Goal: Task Accomplishment & Management: Use online tool/utility

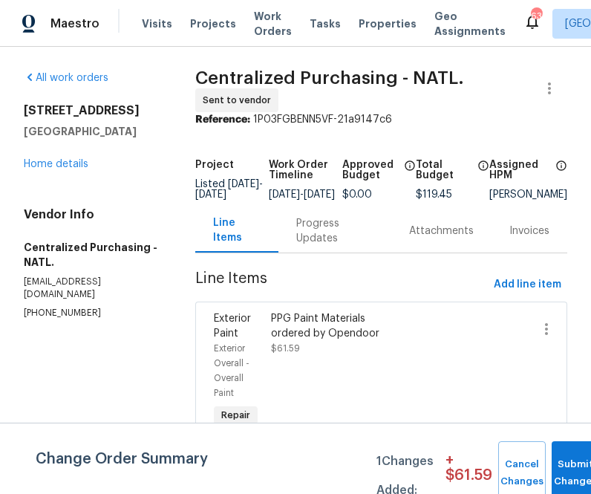
scroll to position [27, 0]
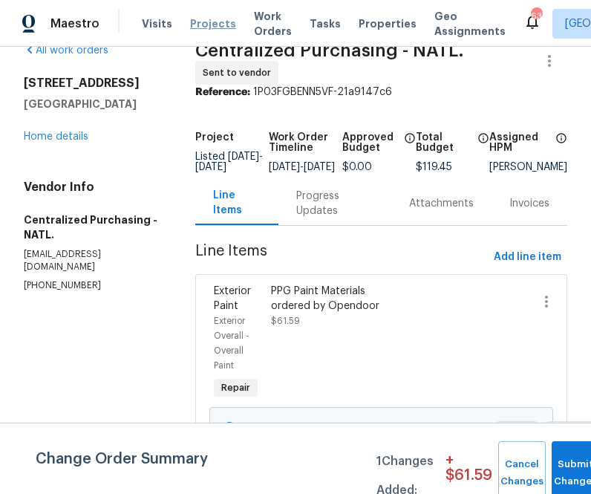
click at [202, 25] on span "Projects" at bounding box center [213, 23] width 46 height 15
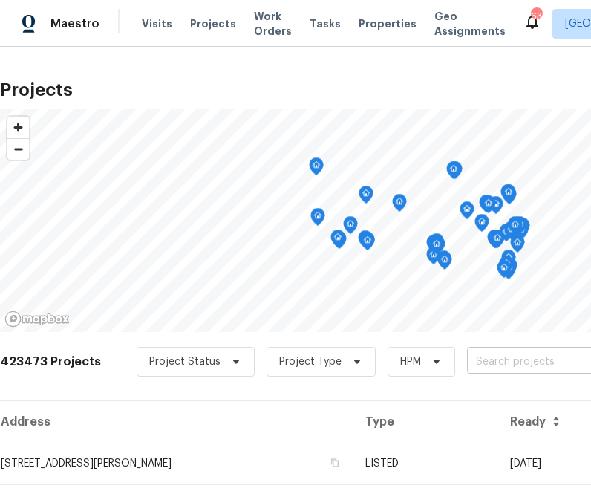
click at [469, 359] on input "text" at bounding box center [552, 362] width 170 height 23
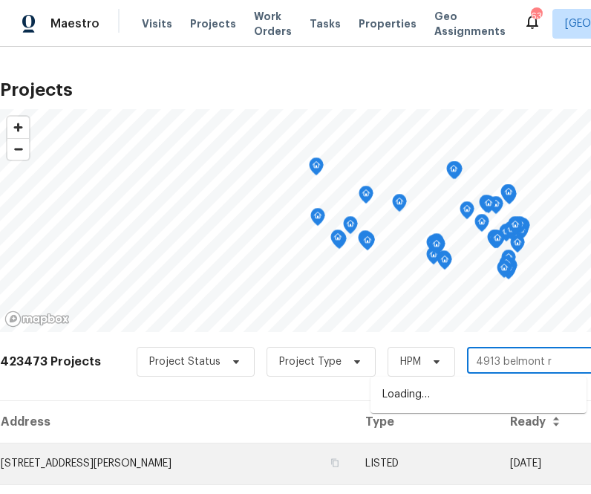
type input "[STREET_ADDRESS]"
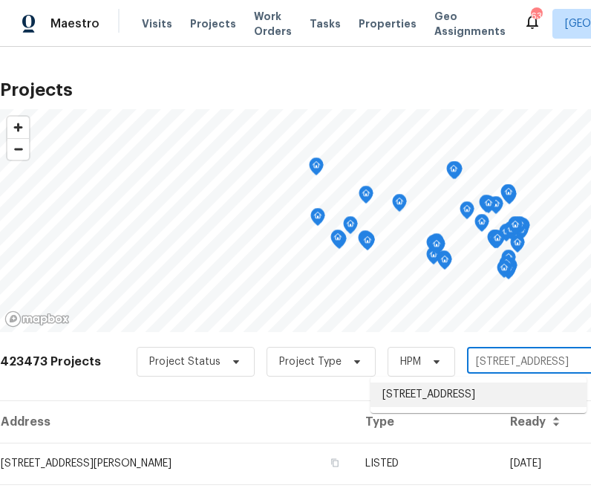
click at [472, 396] on li "[STREET_ADDRESS]" at bounding box center [479, 395] width 216 height 25
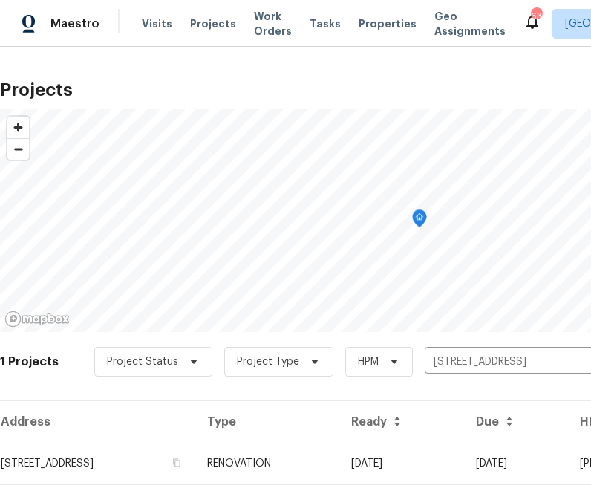
scroll to position [38, 0]
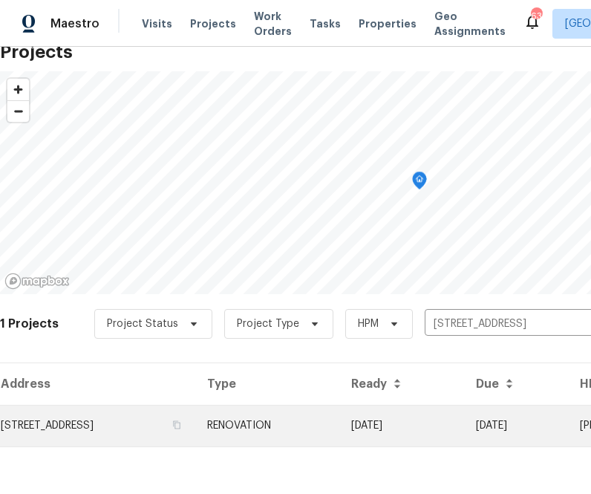
click at [149, 432] on td "[STREET_ADDRESS]" at bounding box center [97, 426] width 195 height 42
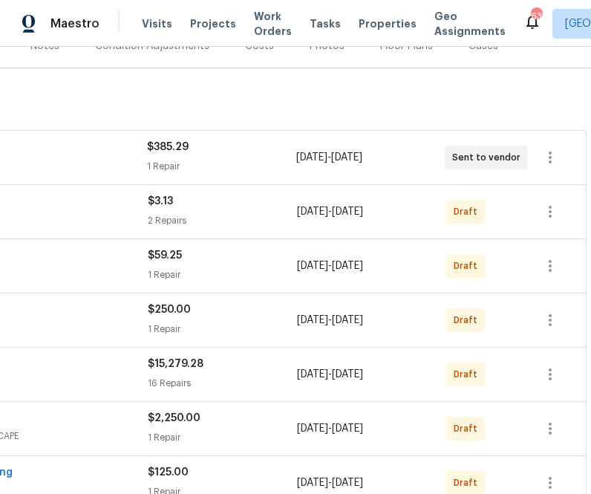
scroll to position [201, 0]
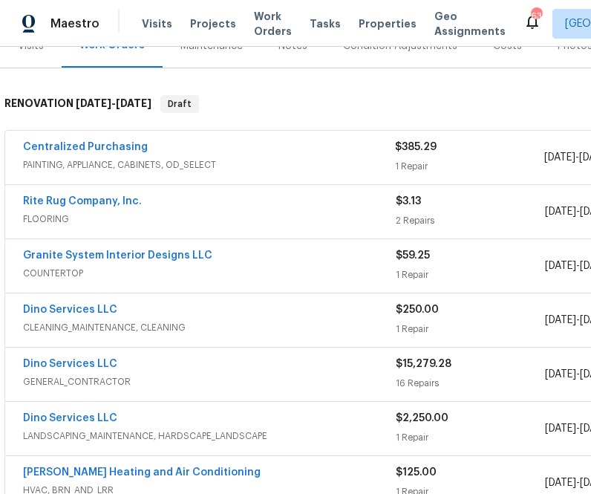
click at [75, 140] on span "Centralized Purchasing" at bounding box center [85, 147] width 125 height 15
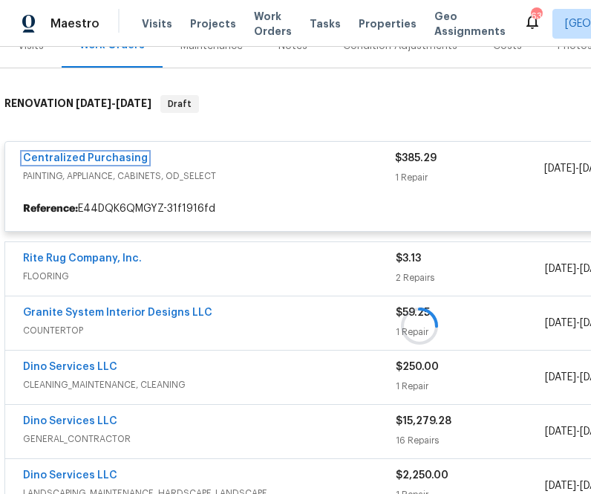
click at [77, 163] on span "Centralized Purchasing" at bounding box center [85, 158] width 125 height 15
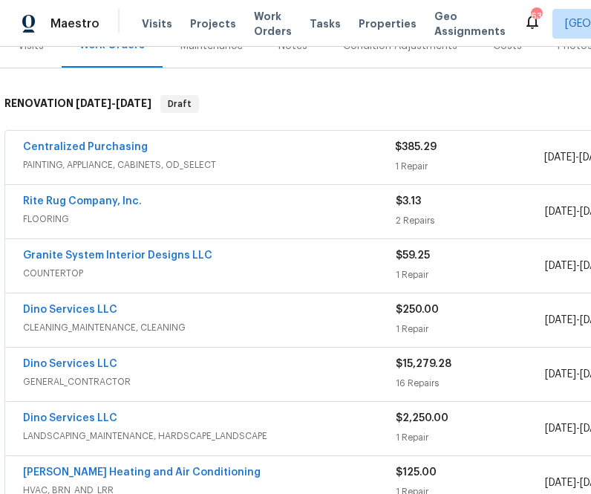
click at [115, 152] on span "Centralized Purchasing" at bounding box center [85, 147] width 125 height 15
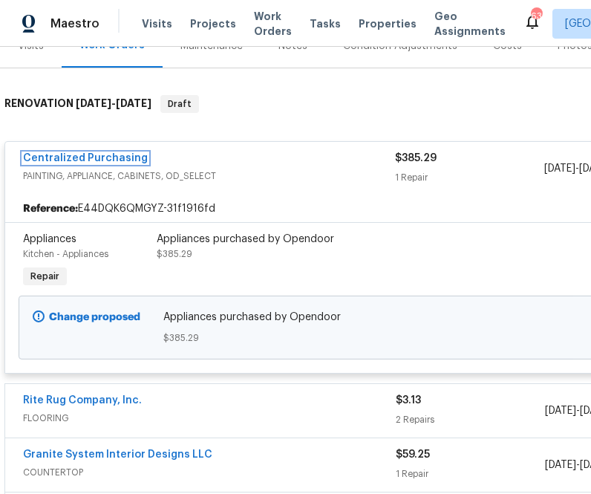
click at [115, 153] on link "Centralized Purchasing" at bounding box center [85, 158] width 125 height 10
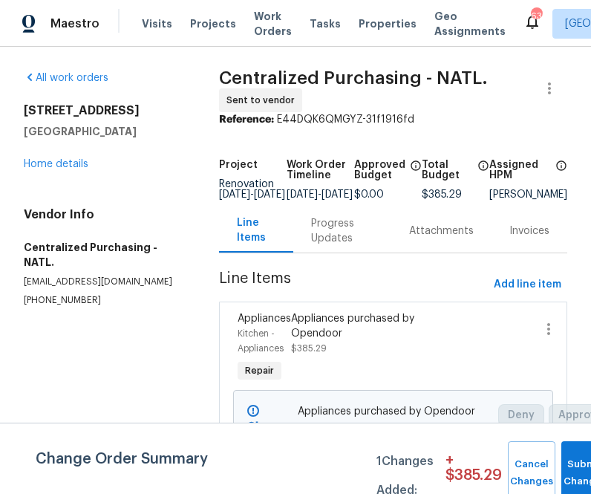
scroll to position [36, 0]
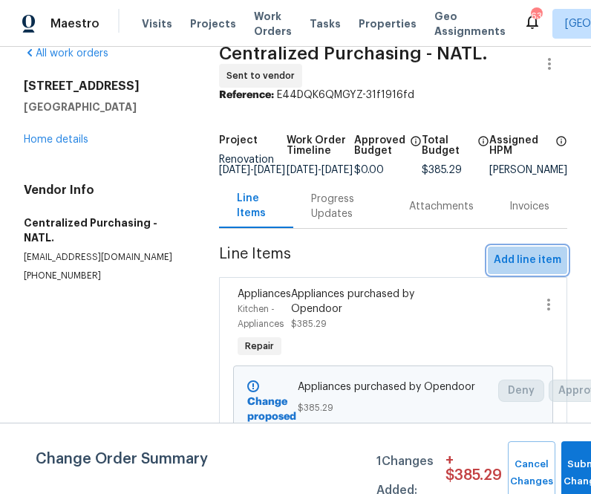
click at [533, 256] on span "Add line item" at bounding box center [528, 260] width 68 height 19
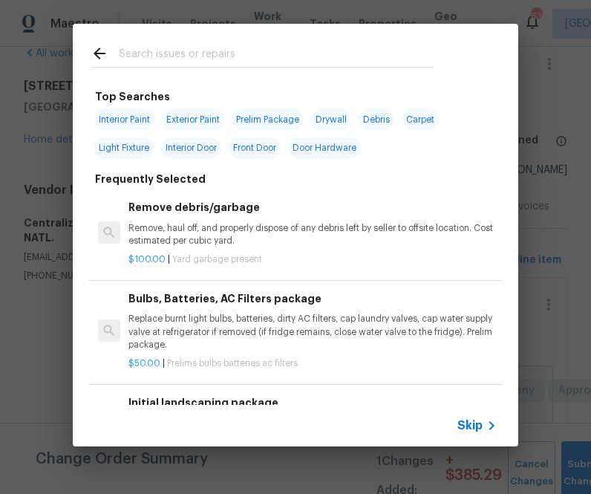
click at [465, 428] on span "Skip" at bounding box center [470, 425] width 25 height 15
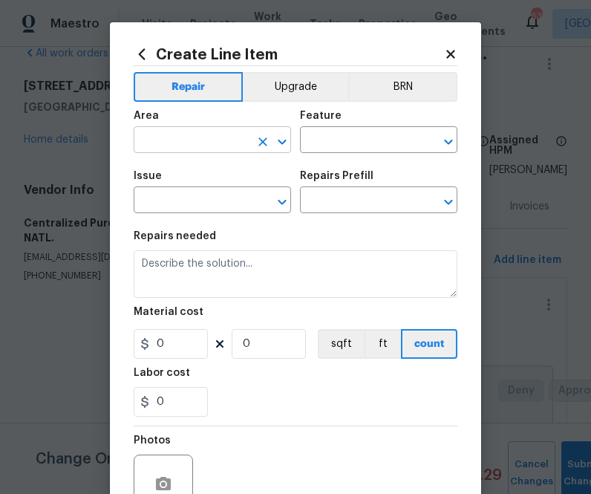
click at [206, 145] on input "text" at bounding box center [192, 141] width 116 height 23
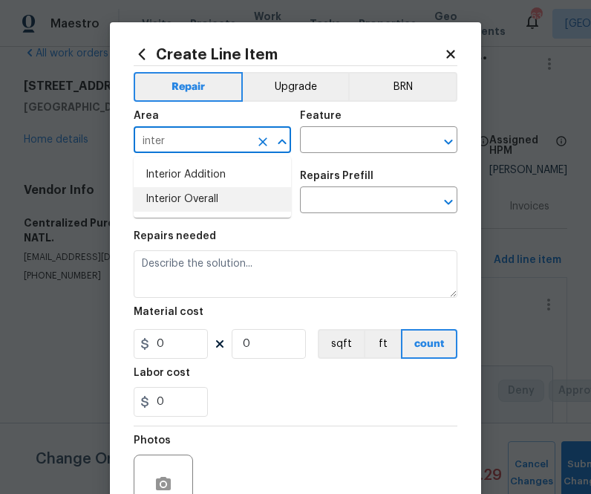
click at [227, 197] on li "Interior Overall" at bounding box center [212, 199] width 157 height 25
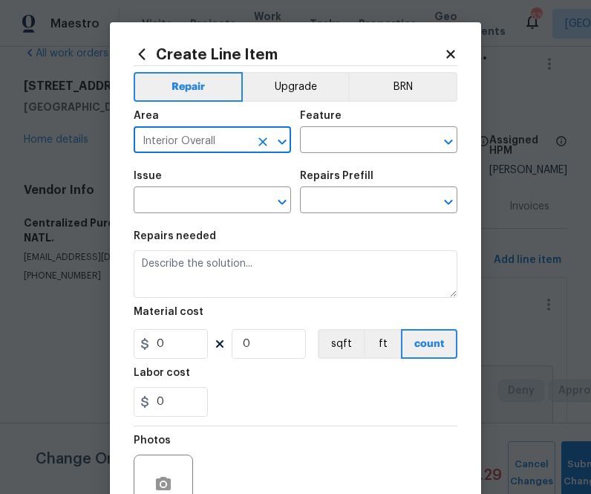
type input "Interior Overall"
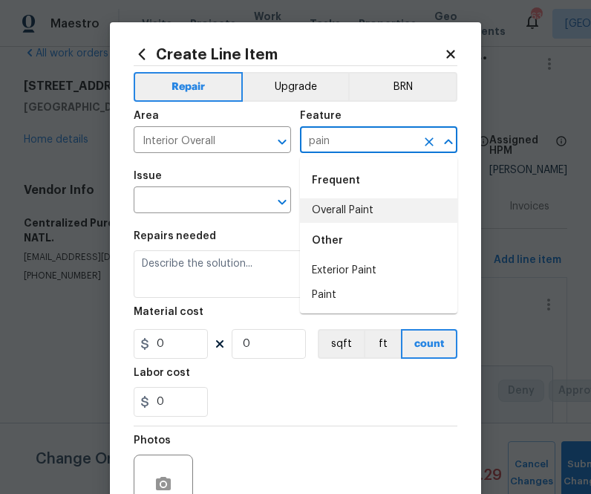
click at [336, 219] on li "Overall Paint" at bounding box center [378, 210] width 157 height 25
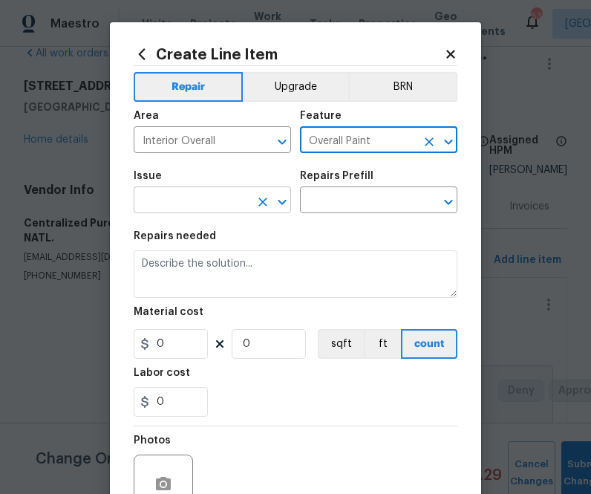
type input "Overall Paint"
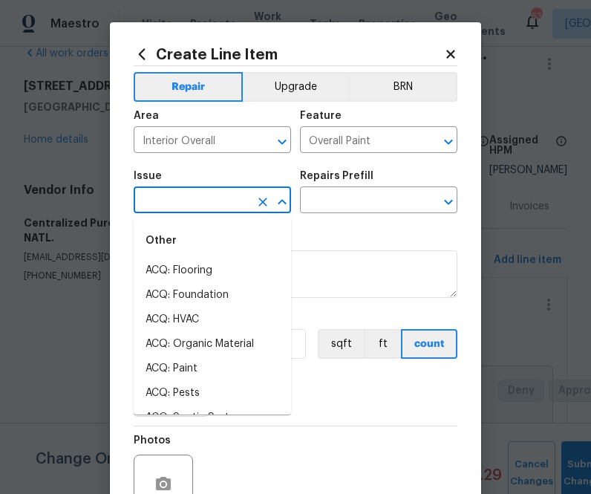
click at [215, 207] on input "text" at bounding box center [192, 201] width 116 height 23
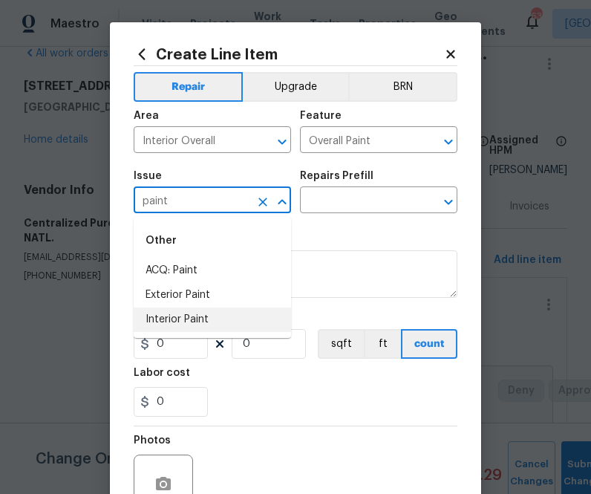
click at [194, 316] on li "Interior Paint" at bounding box center [212, 320] width 157 height 25
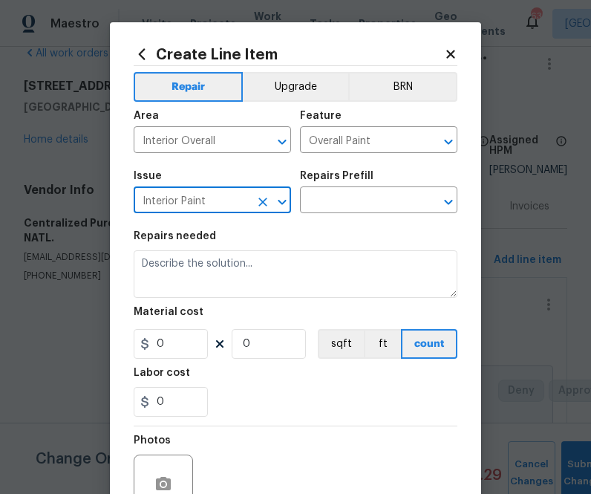
type input "Interior Paint"
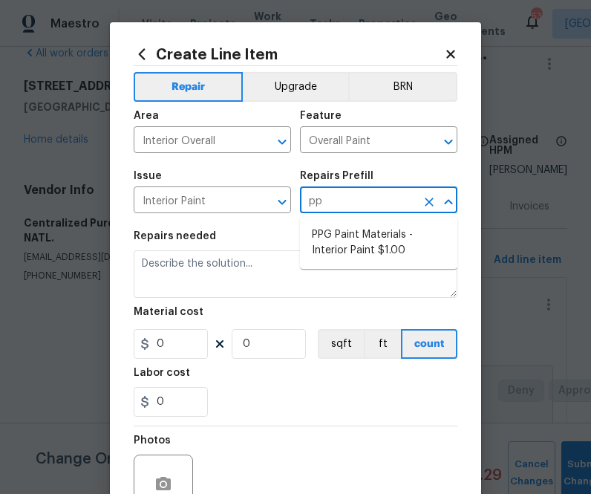
type input "ppg"
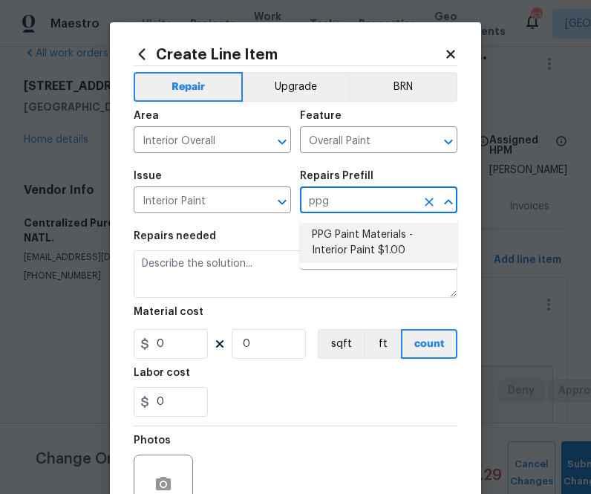
click at [352, 250] on li "PPG Paint Materials - Interior Paint $1.00" at bounding box center [378, 243] width 157 height 40
type input "PPG Paint Materials - Interior Paint $1.00"
type textarea "PPG Paint Materials ordered by Opendoor"
type input "1"
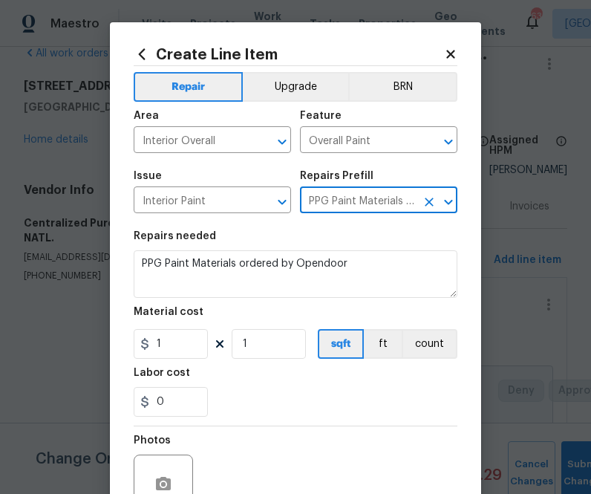
type input "PPG Paint Materials - Interior Paint $1.00"
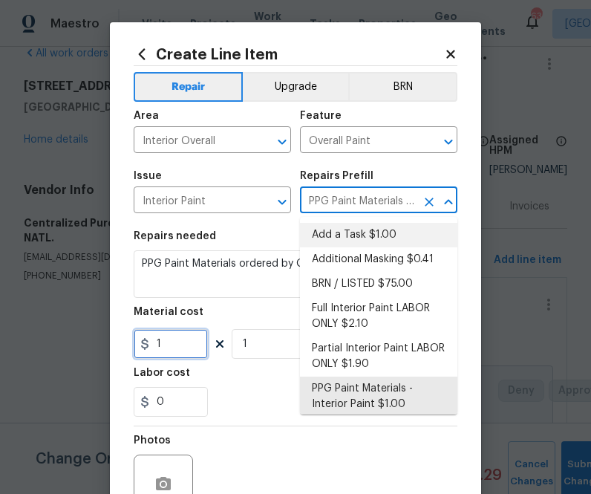
click at [168, 357] on input "1" at bounding box center [171, 344] width 74 height 30
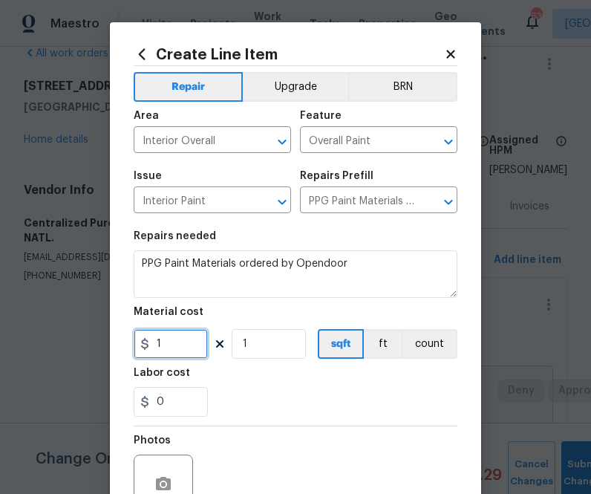
click at [168, 357] on input "1" at bounding box center [171, 344] width 74 height 30
paste input "341.4"
type input "341.4"
click at [314, 388] on div "0" at bounding box center [296, 402] width 324 height 30
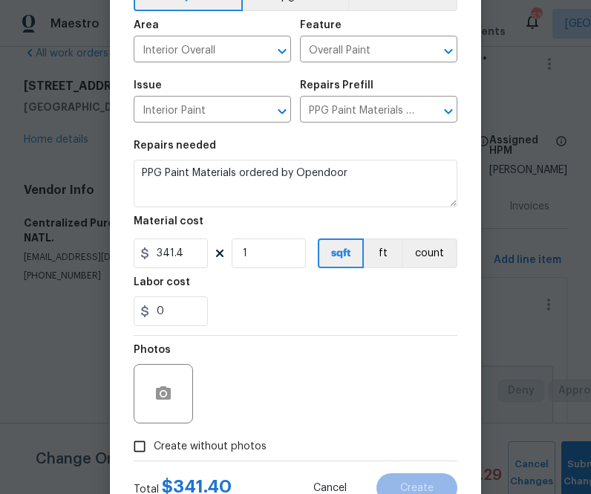
scroll to position [146, 0]
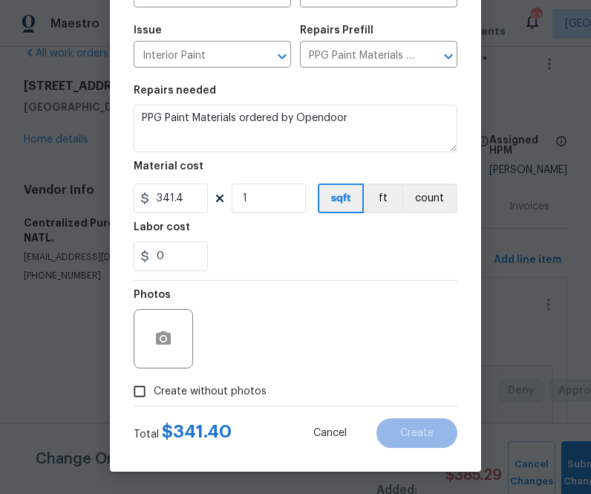
click at [234, 386] on span "Create without photos" at bounding box center [210, 392] width 113 height 16
click at [154, 386] on input "Create without photos" at bounding box center [140, 391] width 28 height 28
checkbox input "true"
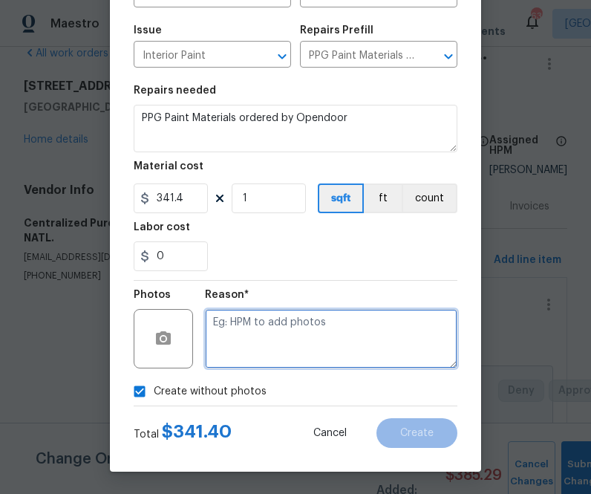
click at [288, 355] on textarea at bounding box center [331, 338] width 253 height 59
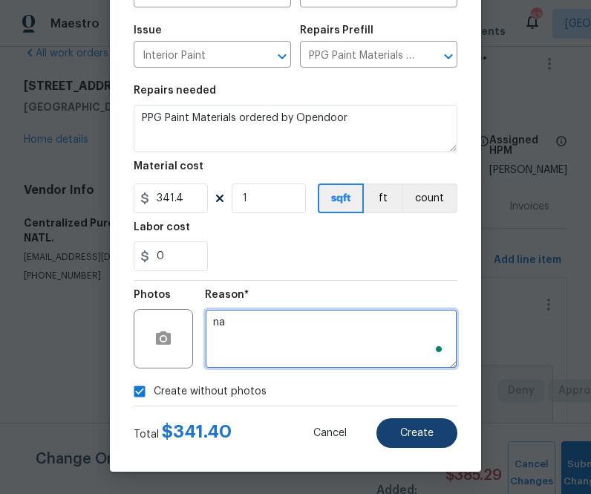
type textarea "na"
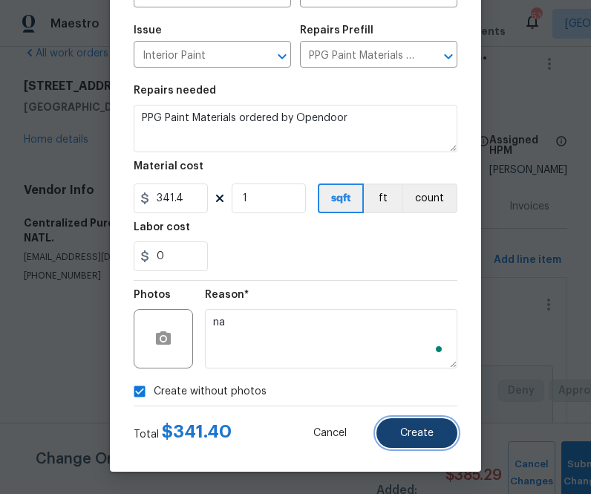
click at [420, 424] on button "Create" at bounding box center [417, 433] width 81 height 30
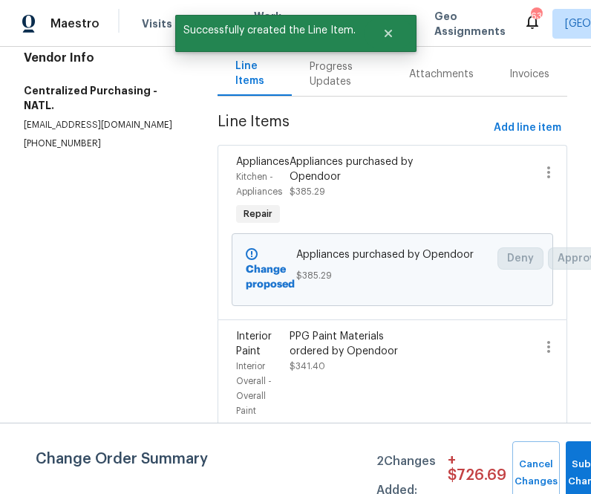
scroll to position [0, 0]
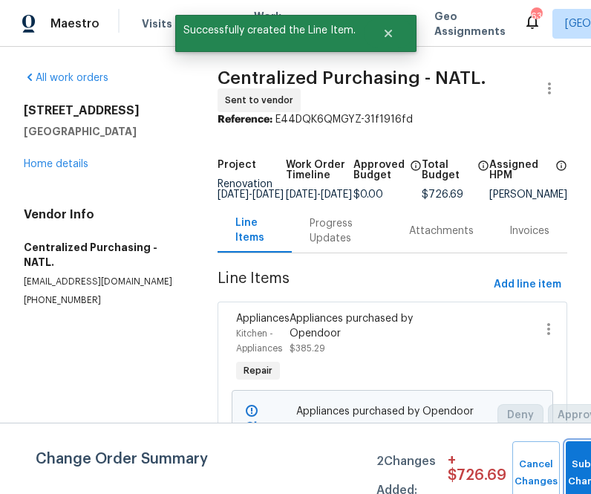
click at [580, 474] on span "Submit Changes" at bounding box center [589, 473] width 33 height 34
